Goal: Task Accomplishment & Management: Manage account settings

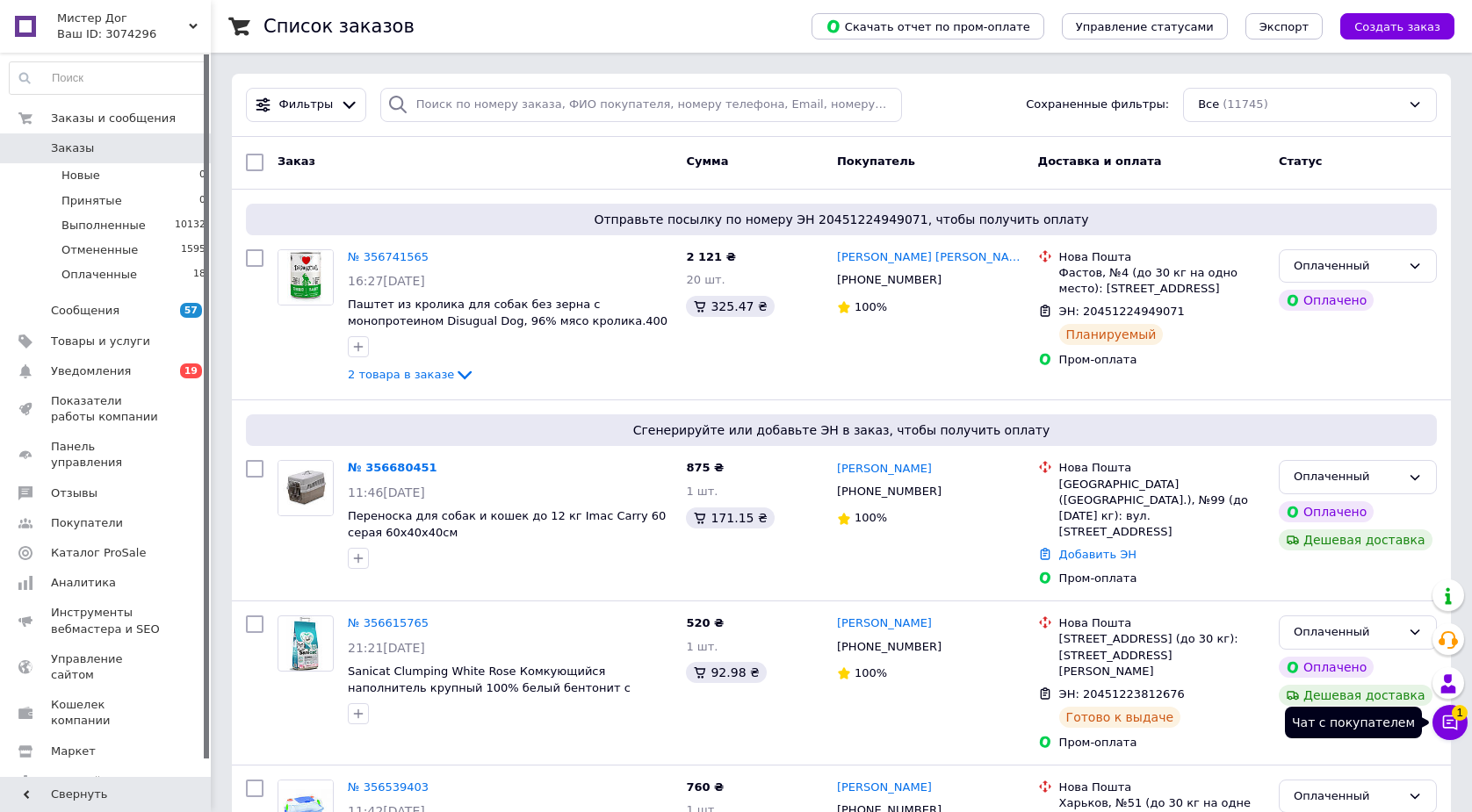
click at [1458, 722] on icon at bounding box center [1449, 723] width 18 height 18
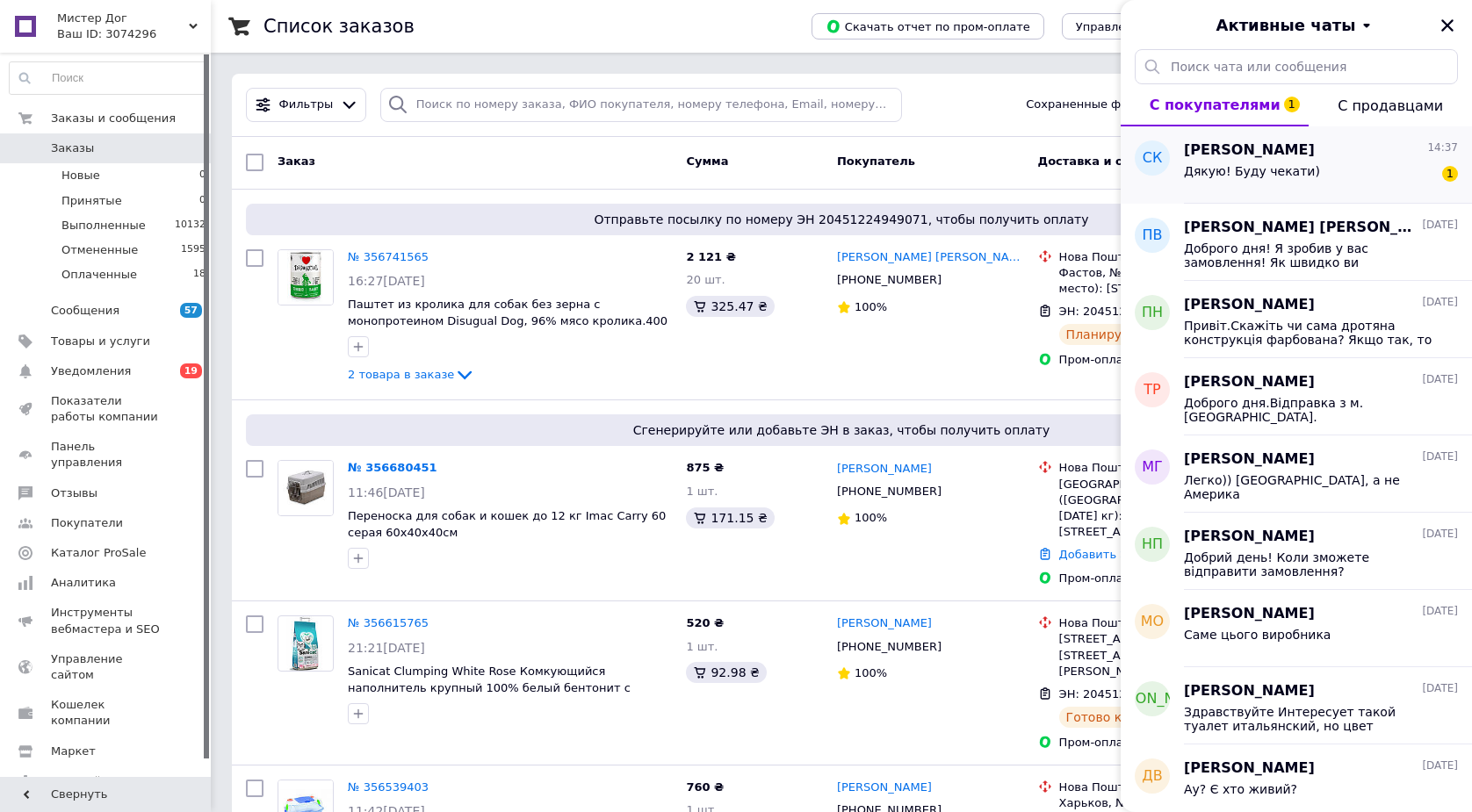
click at [1269, 187] on div "Дякую! Буду чекати)" at bounding box center [1252, 176] width 136 height 24
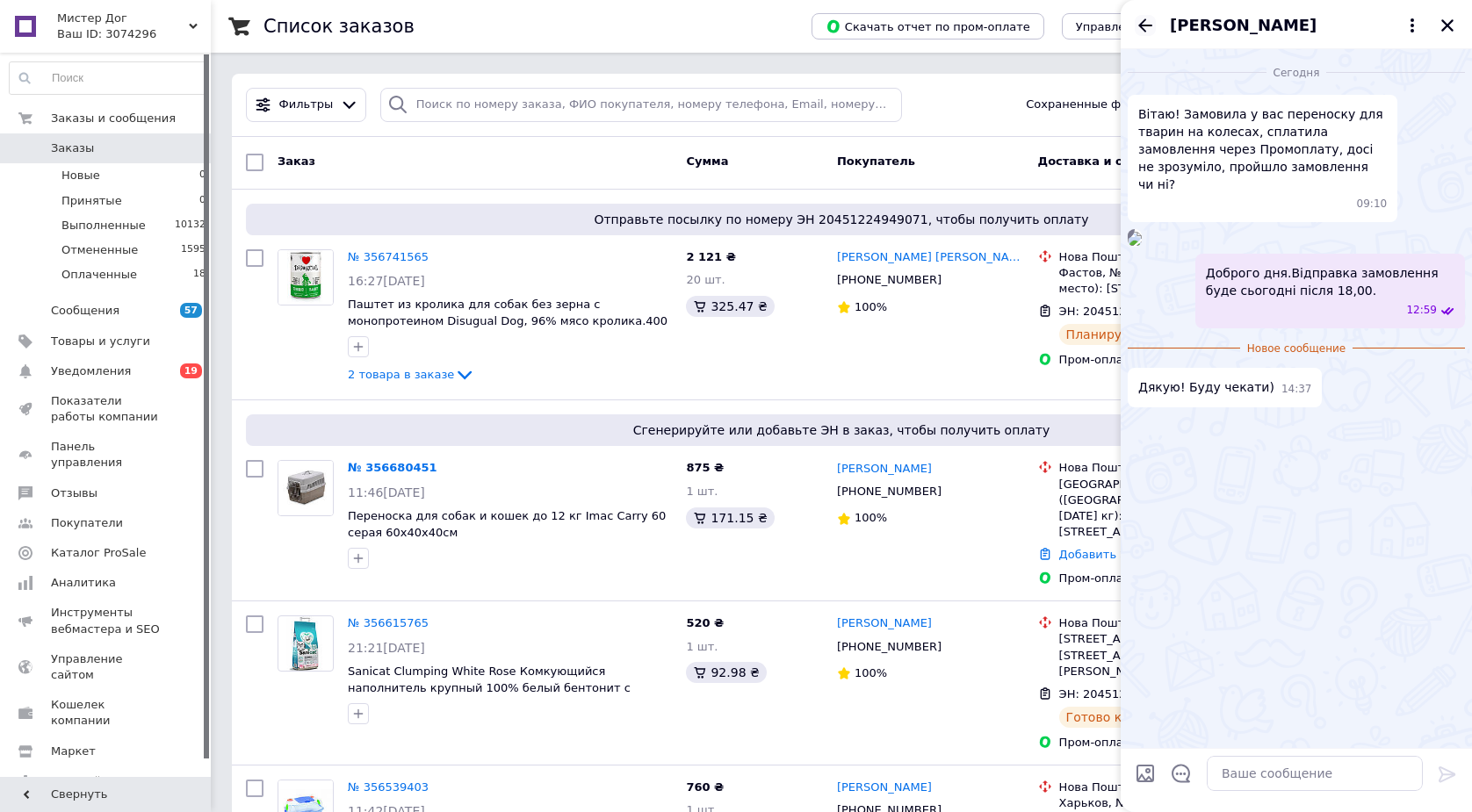
click at [1141, 26] on icon "Назад" at bounding box center [1144, 25] width 14 height 13
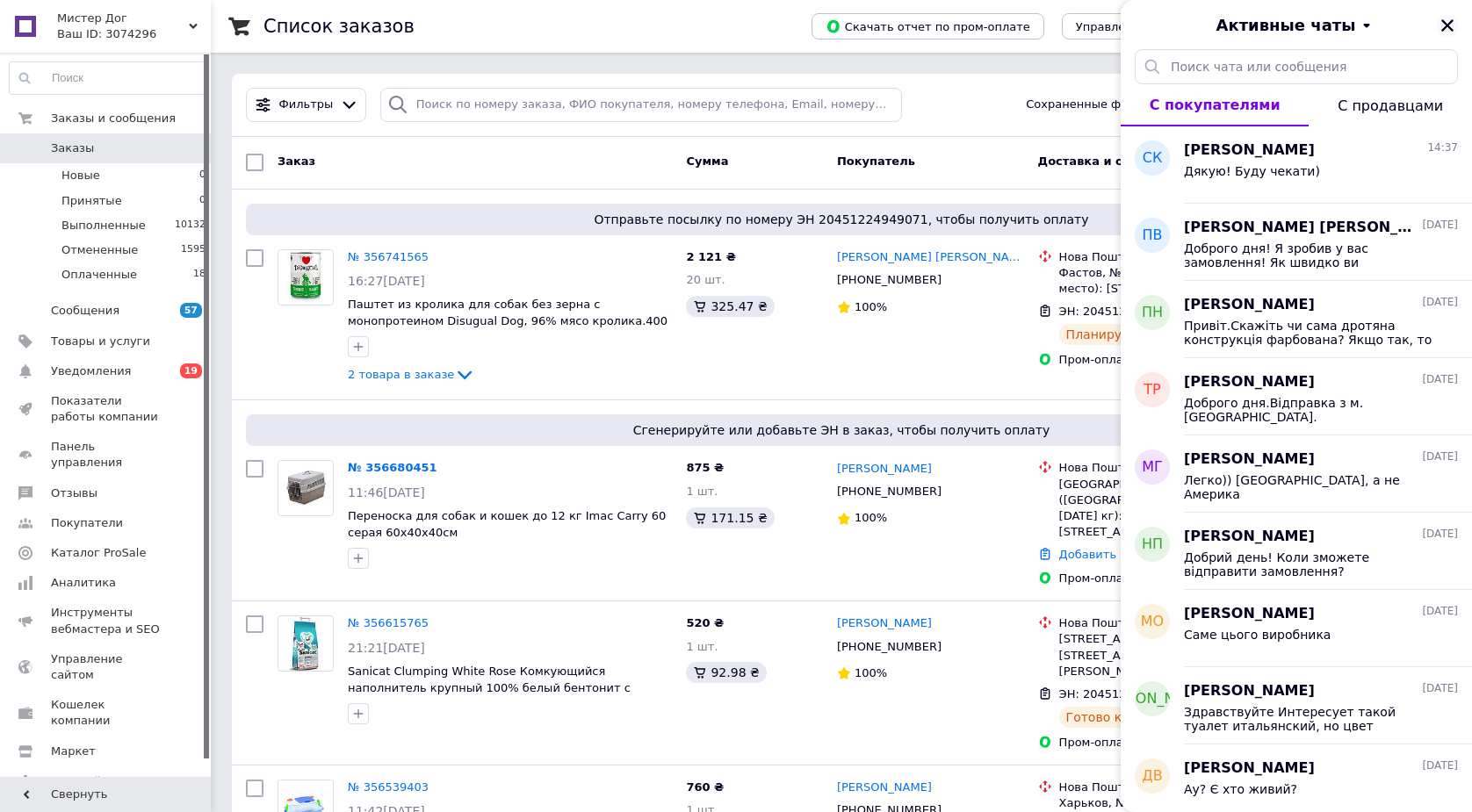
click at [1444, 31] on icon "Закрыть" at bounding box center [1447, 25] width 16 height 16
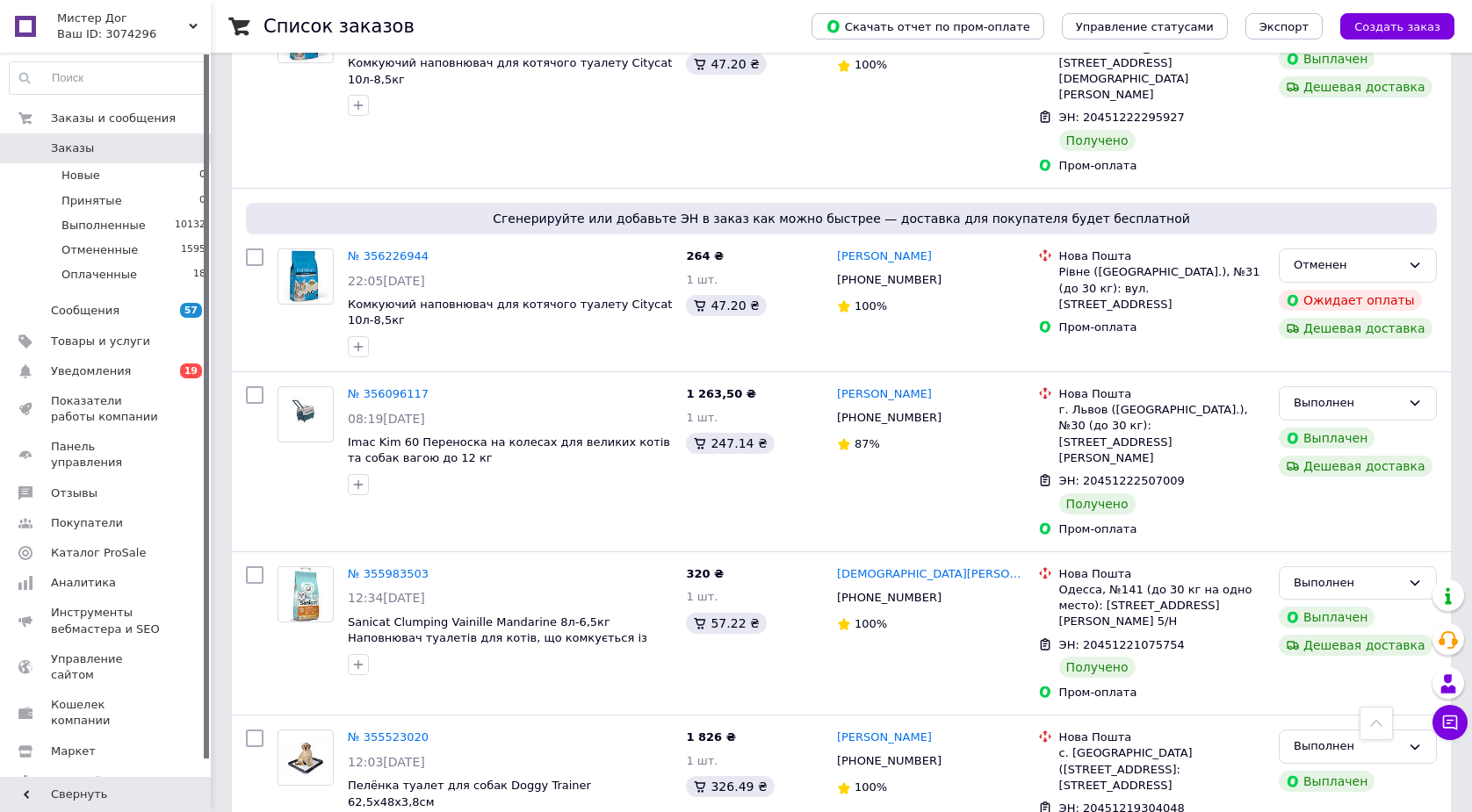
scroll to position [2713, 0]
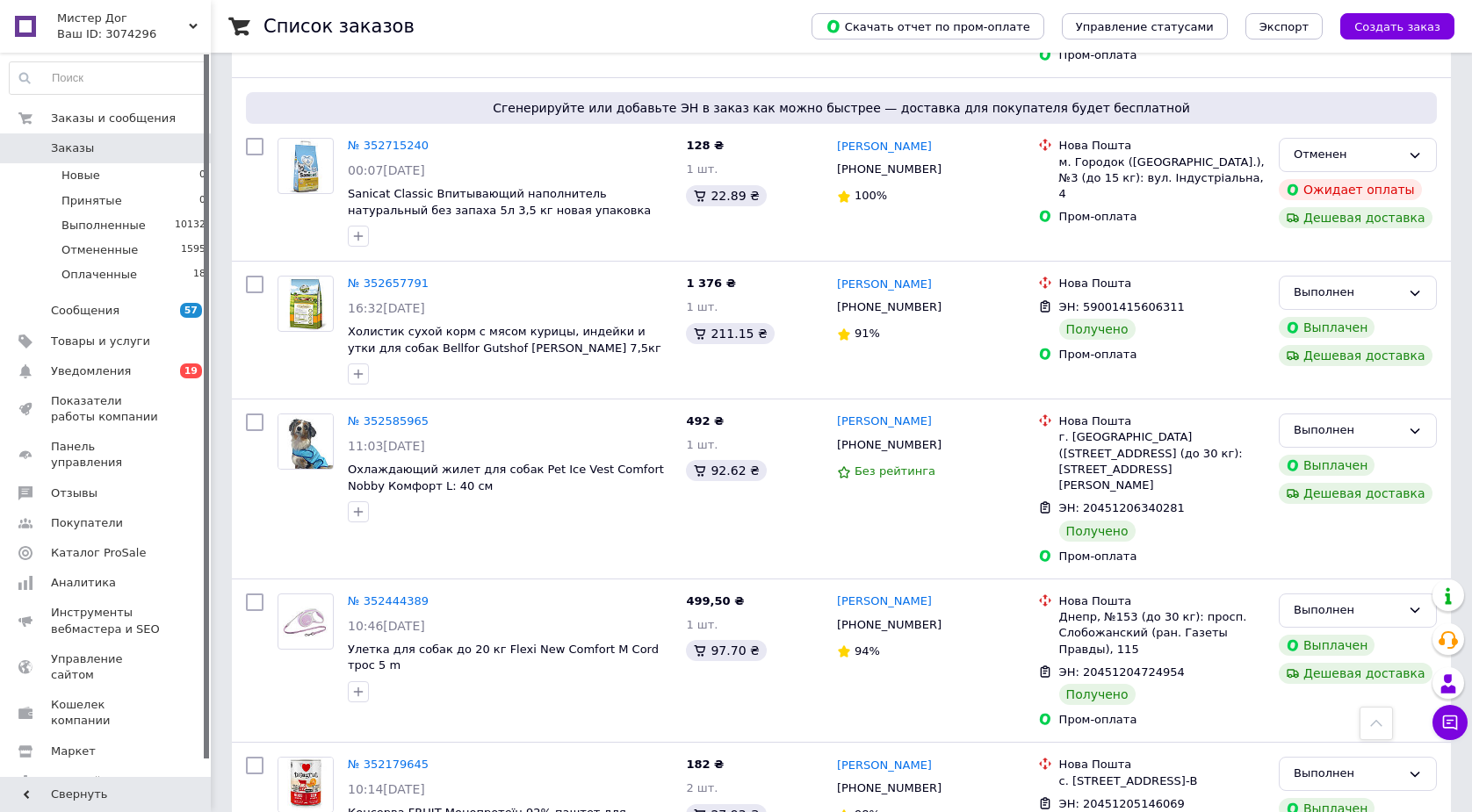
scroll to position [2492, 0]
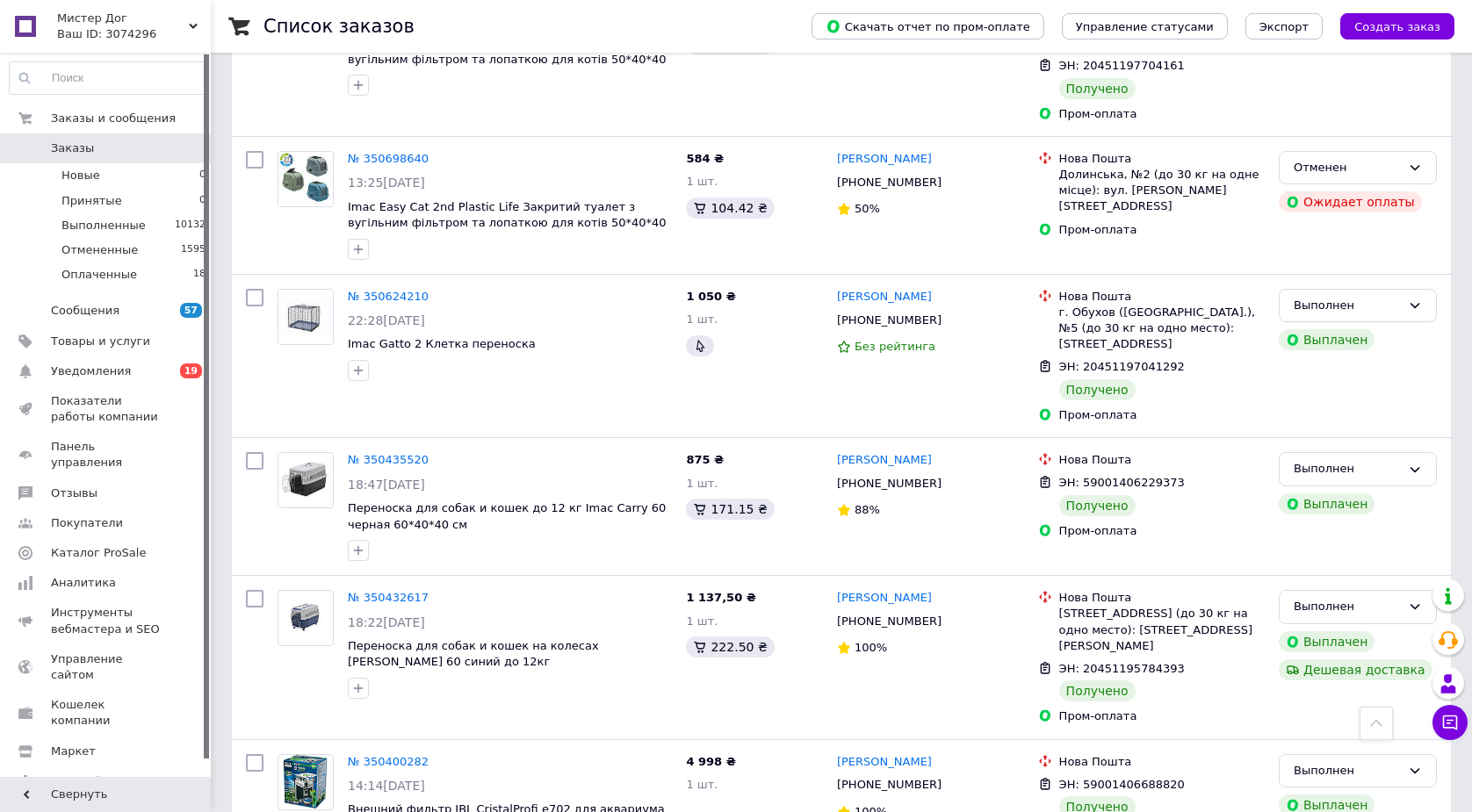
scroll to position [2477, 0]
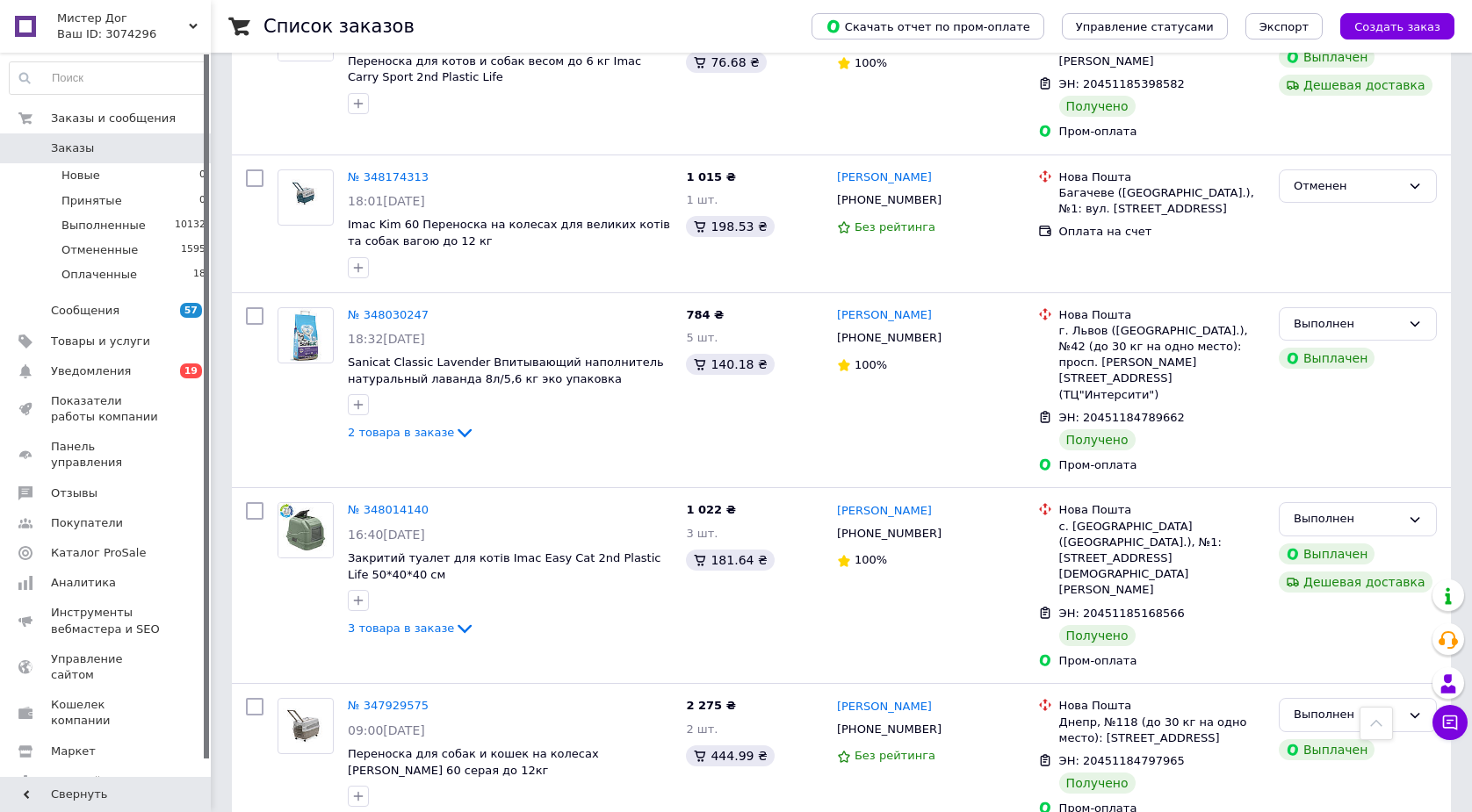
scroll to position [2472, 0]
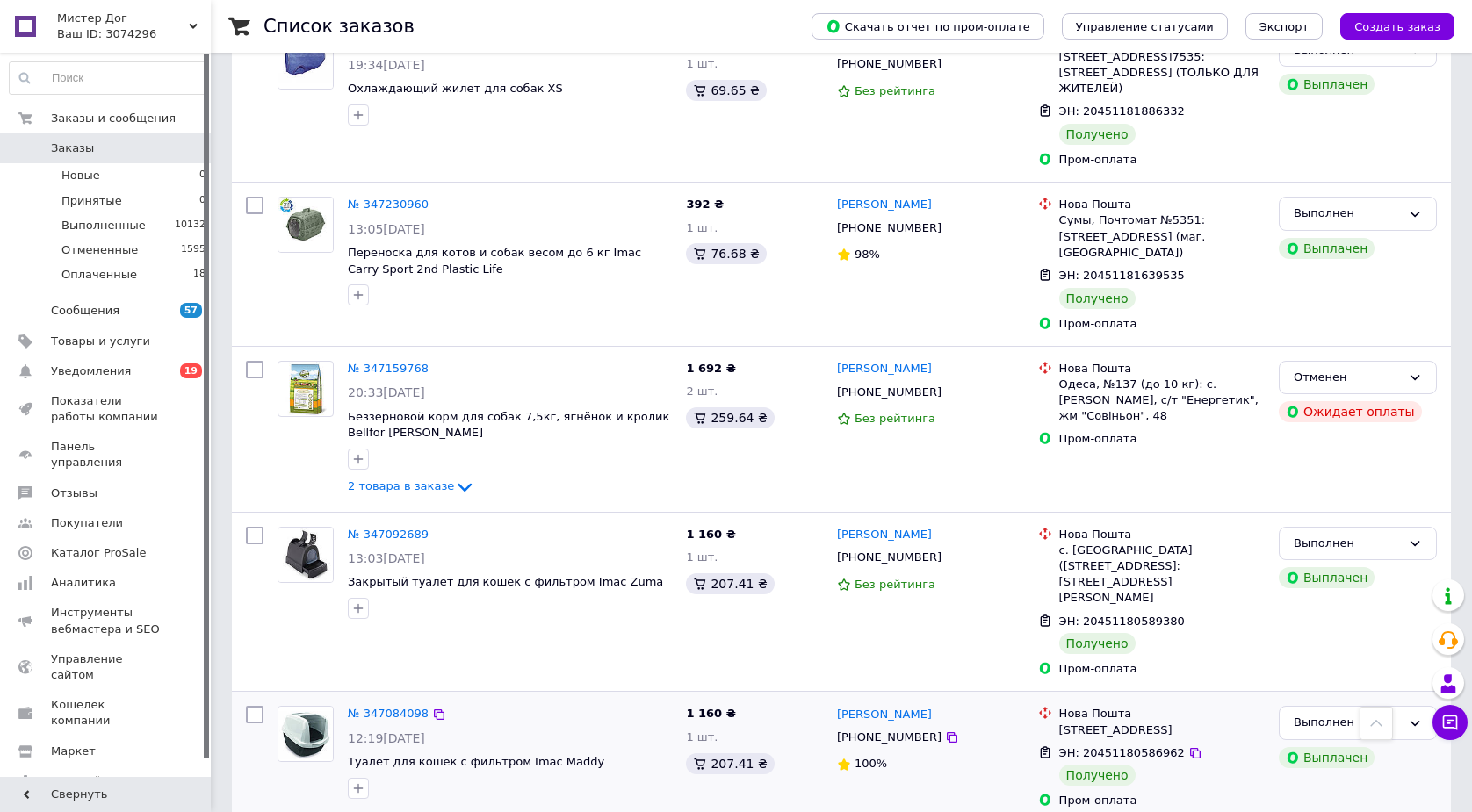
scroll to position [2405, 0]
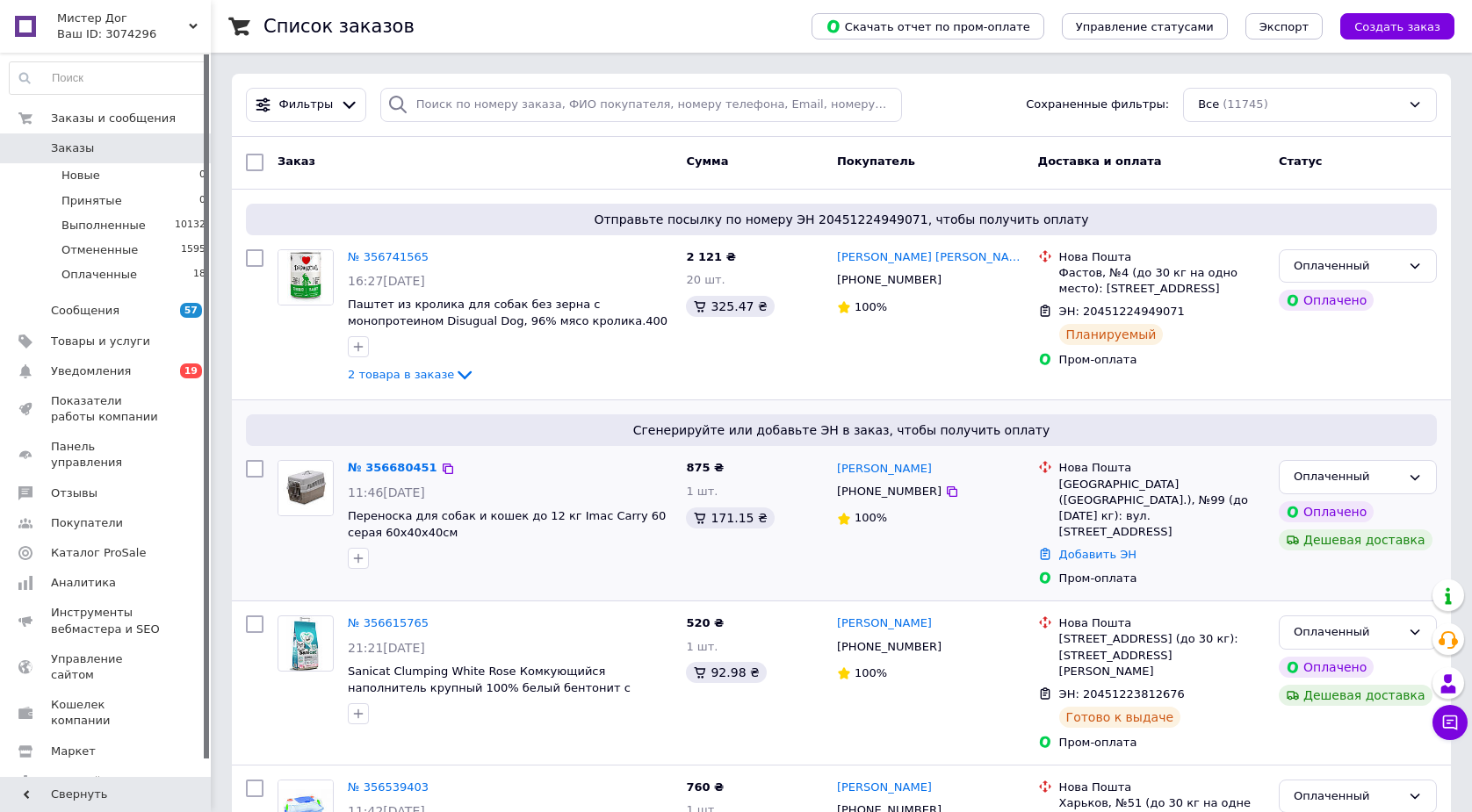
scroll to position [88, 0]
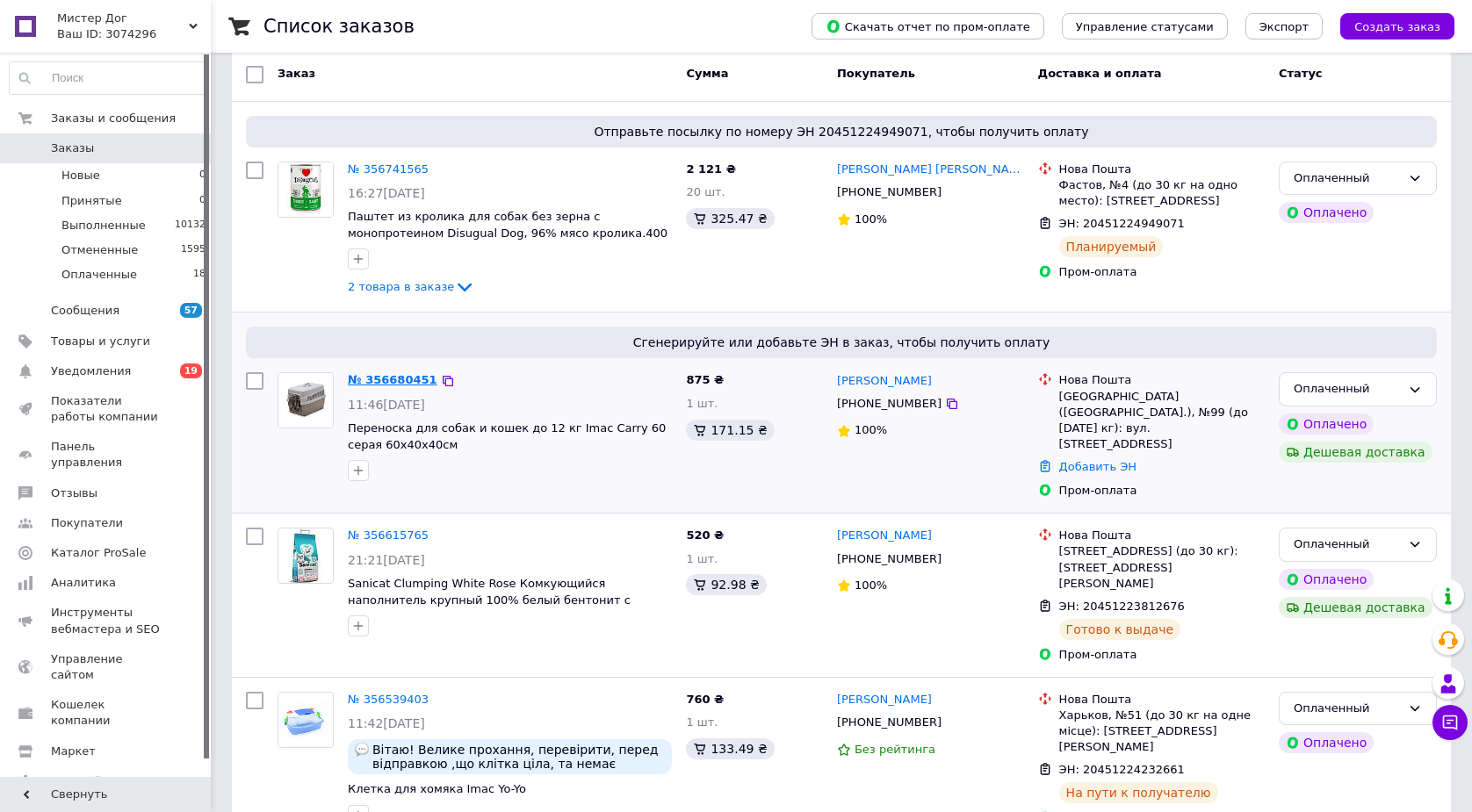
click at [400, 381] on link "№ 356680451" at bounding box center [392, 380] width 89 height 13
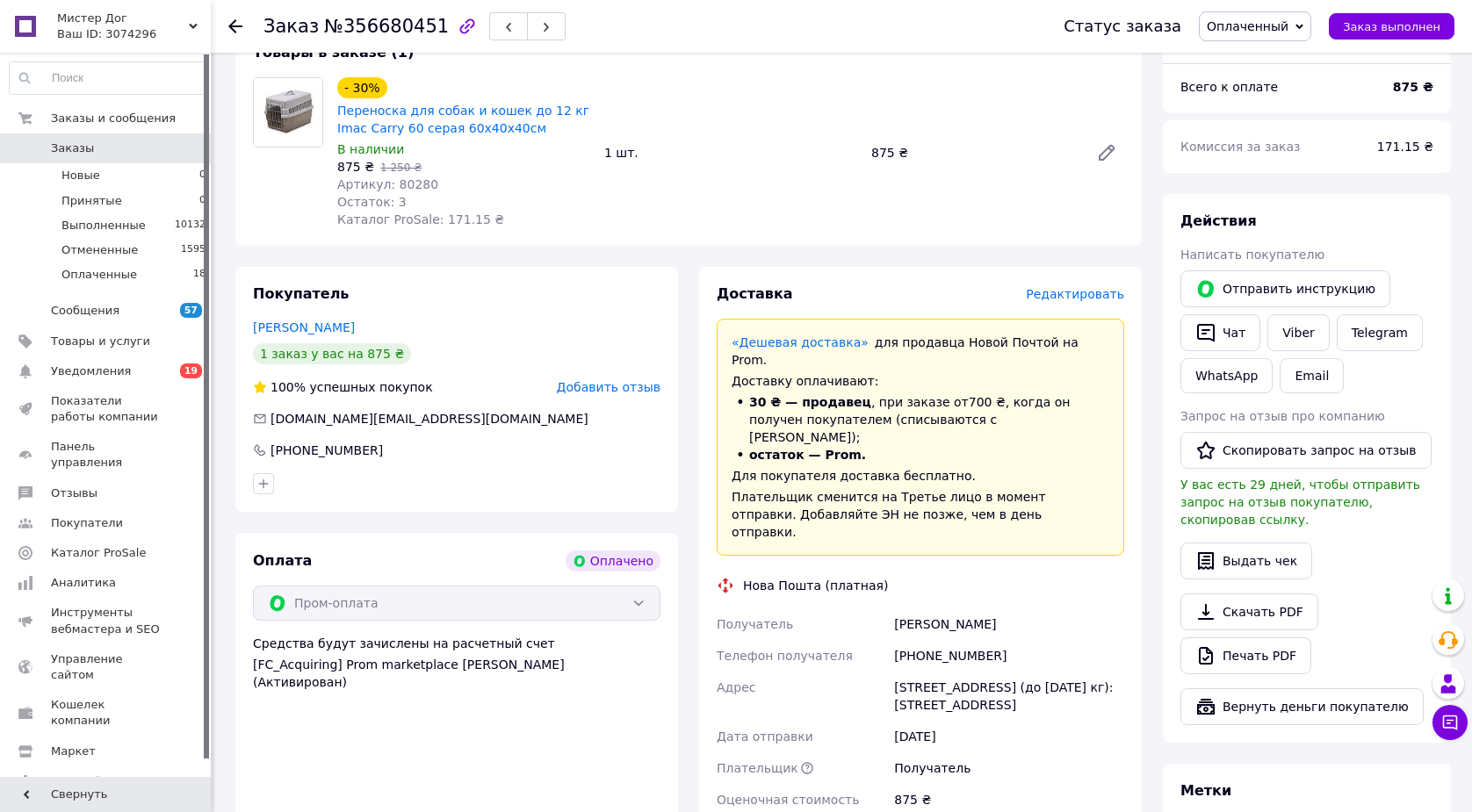
scroll to position [878, 0]
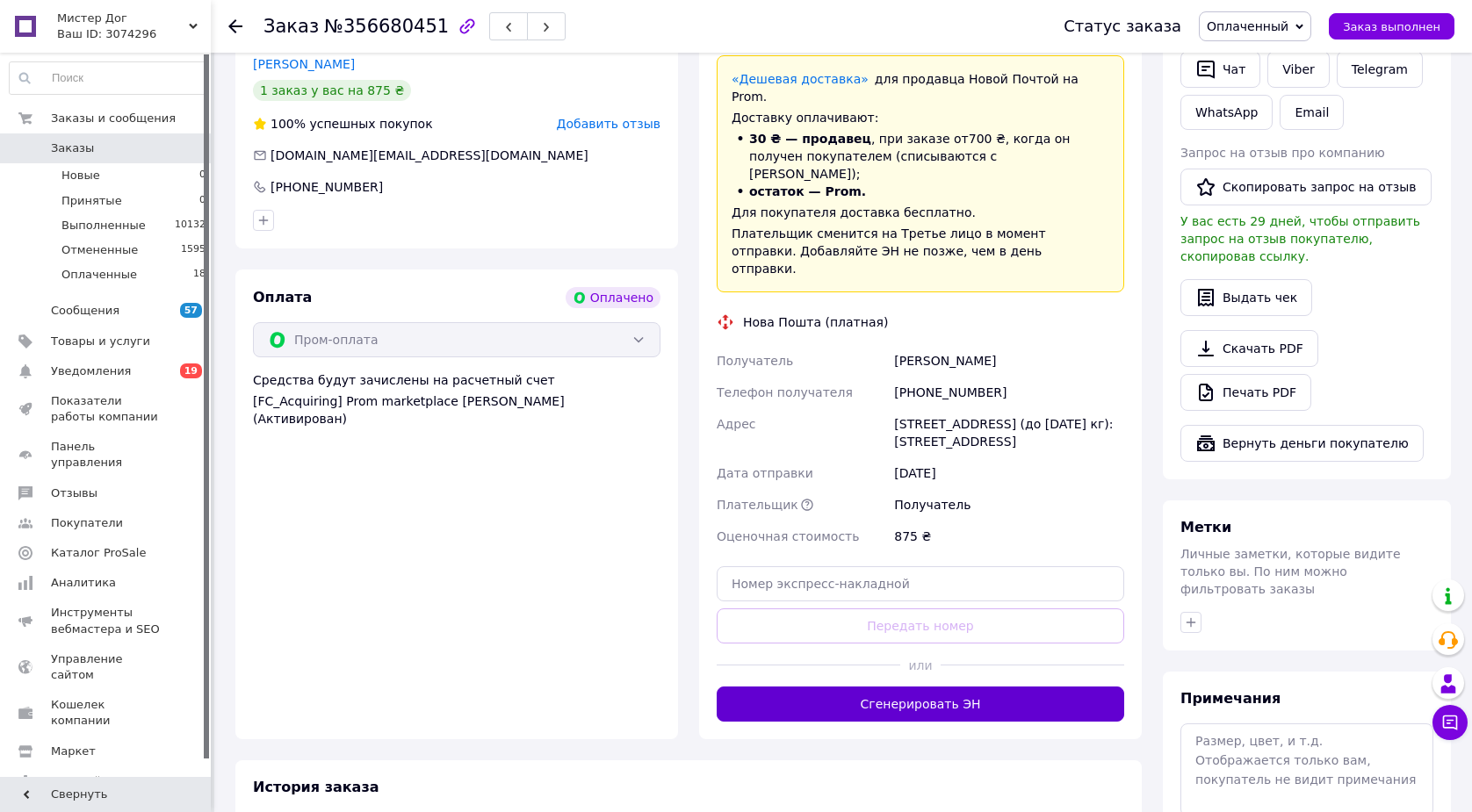
click at [966, 687] on button "Сгенерировать ЭН" at bounding box center [920, 704] width 408 height 35
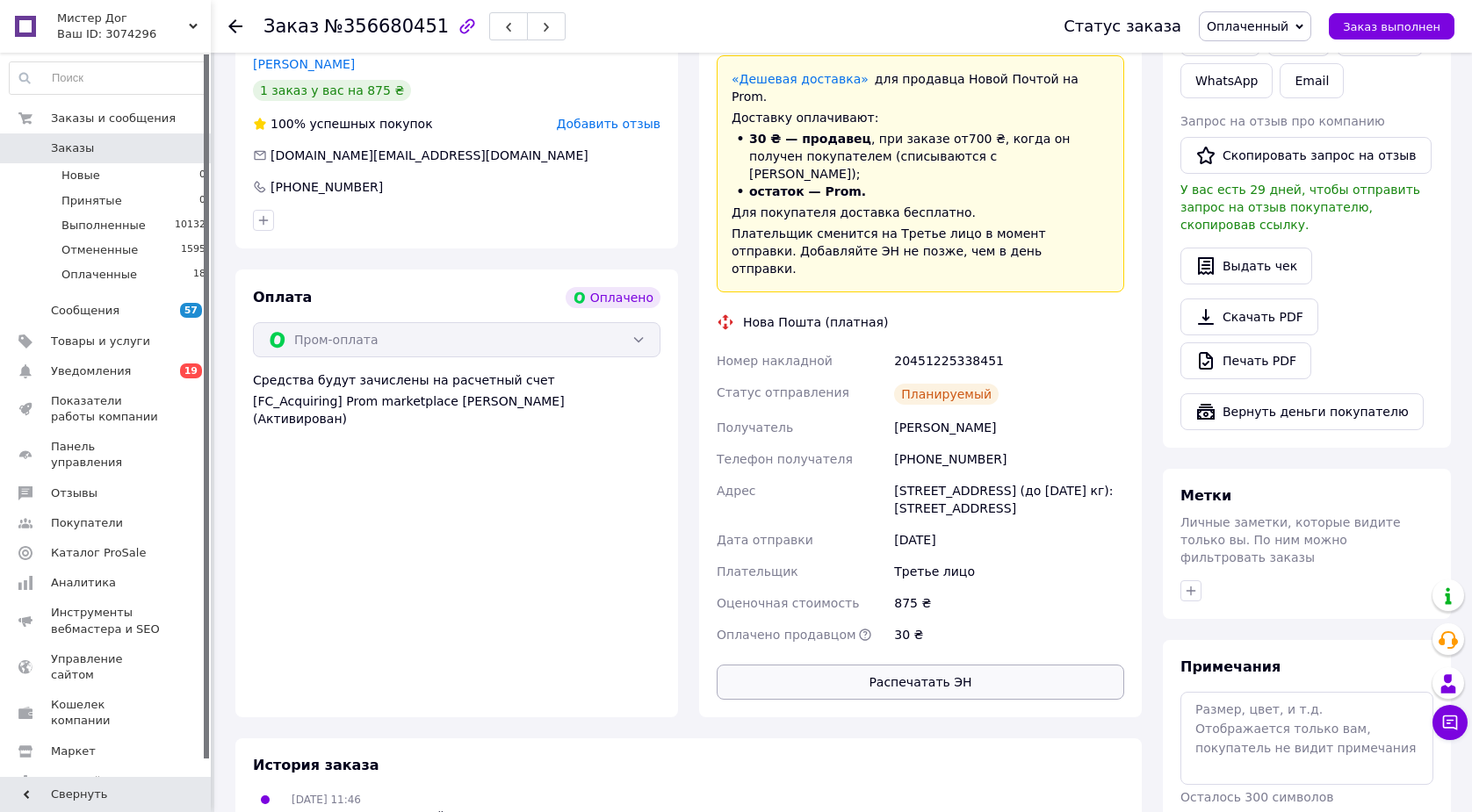
click at [966, 664] on button "Распечатать ЭН" at bounding box center [920, 681] width 408 height 35
click at [232, 22] on use at bounding box center [235, 26] width 14 height 14
